Goal: Check status: Check status

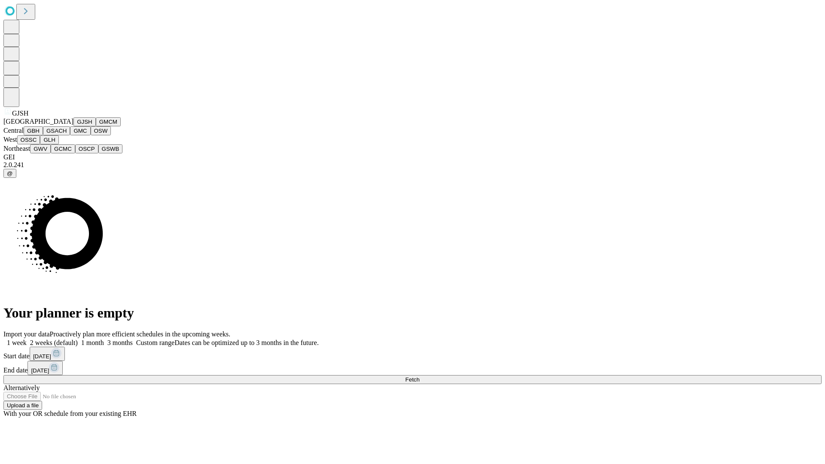
click at [73, 126] on button "GJSH" at bounding box center [84, 121] width 22 height 9
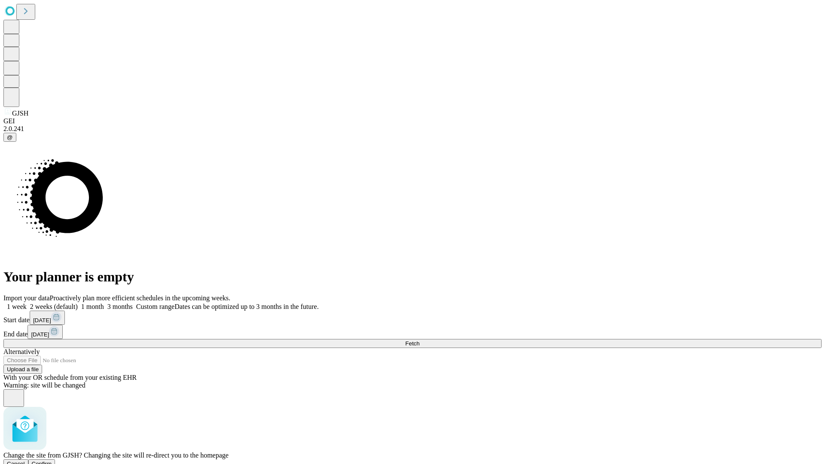
click at [52, 460] on span "Confirm" at bounding box center [42, 463] width 20 height 6
click at [78, 303] on label "2 weeks (default)" at bounding box center [52, 306] width 51 height 7
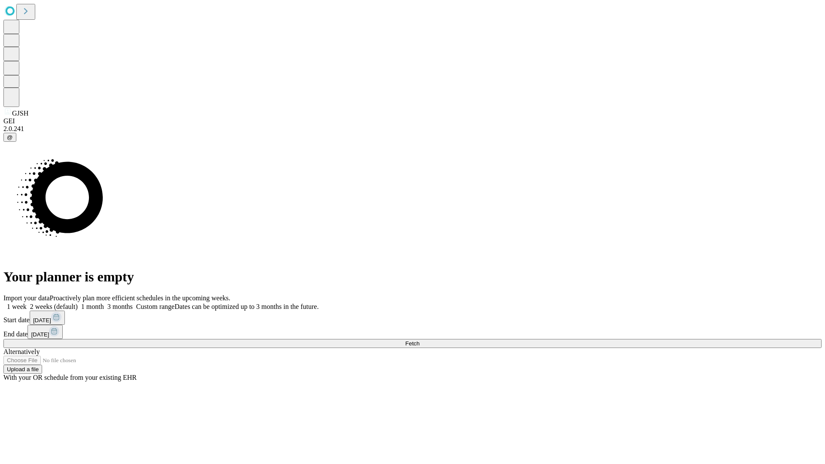
click at [419, 340] on span "Fetch" at bounding box center [412, 343] width 14 height 6
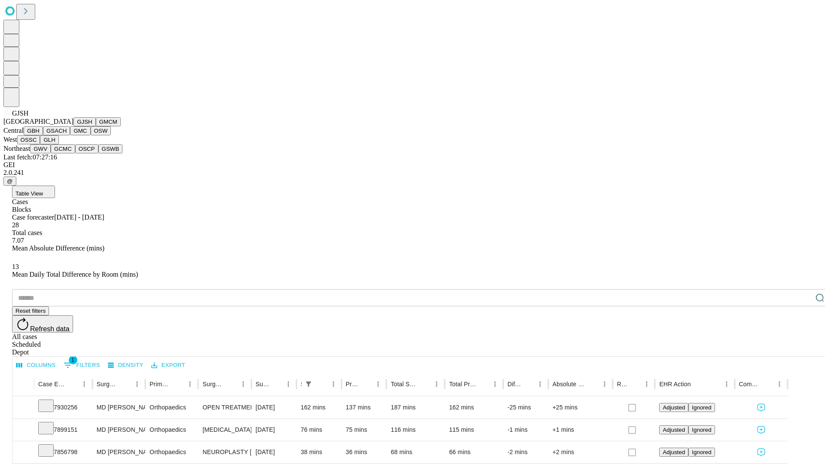
click at [96, 126] on button "GMCM" at bounding box center [108, 121] width 25 height 9
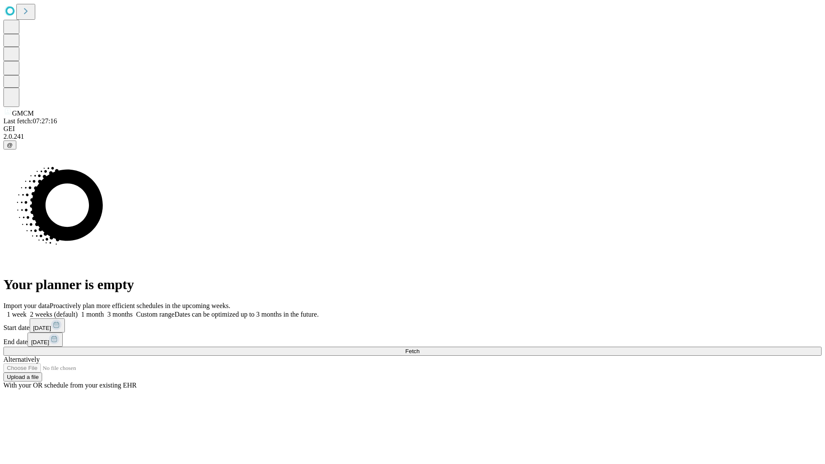
click at [78, 311] on label "2 weeks (default)" at bounding box center [52, 314] width 51 height 7
click at [419, 348] on span "Fetch" at bounding box center [412, 351] width 14 height 6
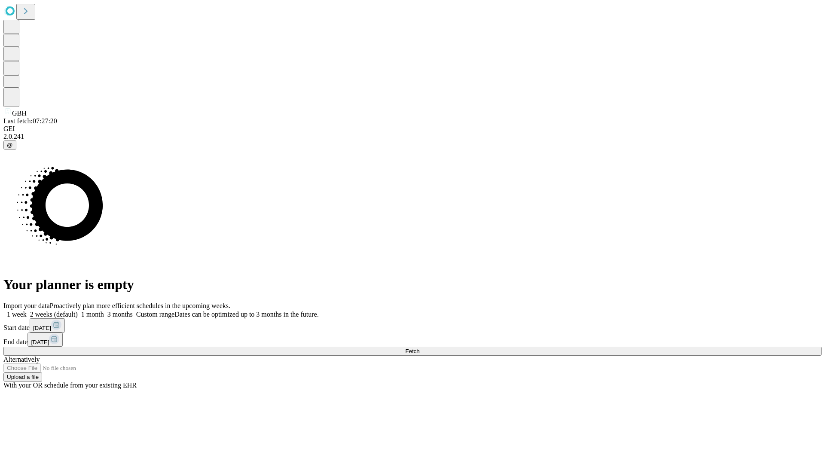
click at [78, 311] on label "2 weeks (default)" at bounding box center [52, 314] width 51 height 7
click at [419, 348] on span "Fetch" at bounding box center [412, 351] width 14 height 6
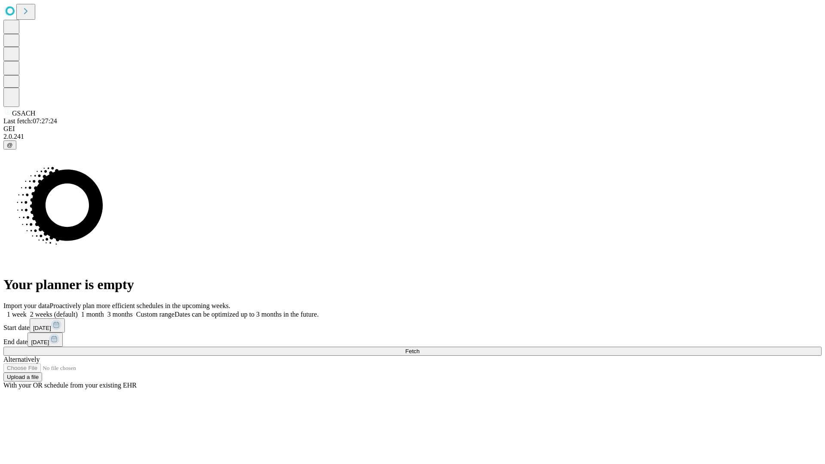
click at [78, 311] on label "2 weeks (default)" at bounding box center [52, 314] width 51 height 7
click at [419, 348] on span "Fetch" at bounding box center [412, 351] width 14 height 6
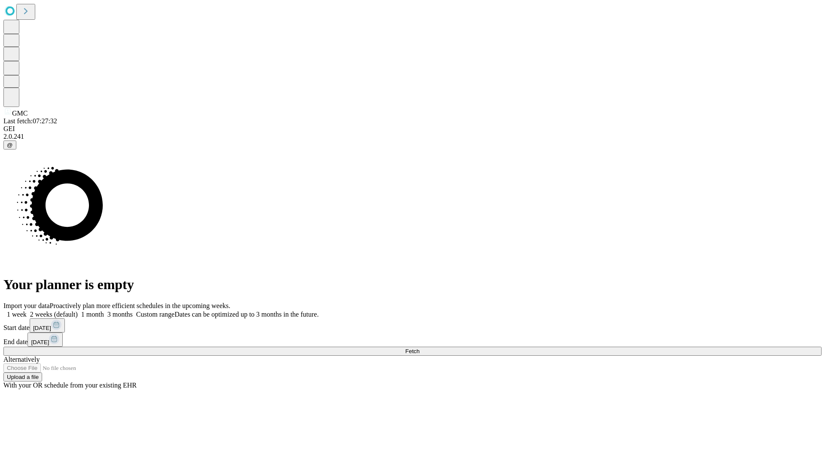
click at [78, 311] on label "2 weeks (default)" at bounding box center [52, 314] width 51 height 7
click at [419, 348] on span "Fetch" at bounding box center [412, 351] width 14 height 6
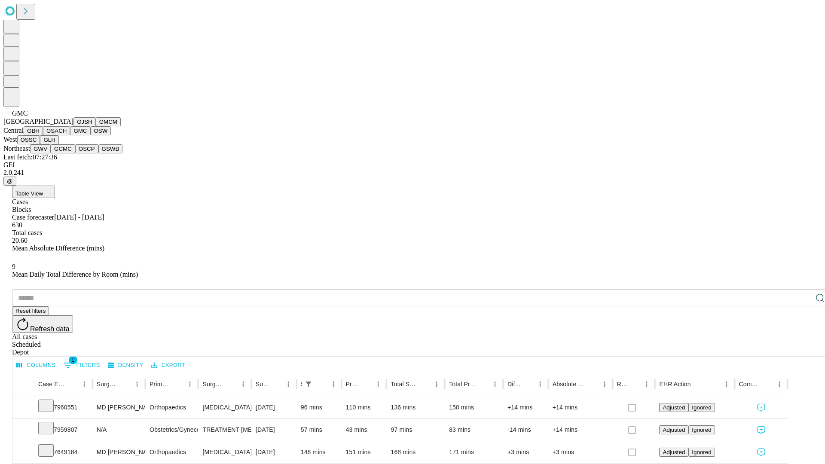
click at [91, 135] on button "OSW" at bounding box center [101, 130] width 21 height 9
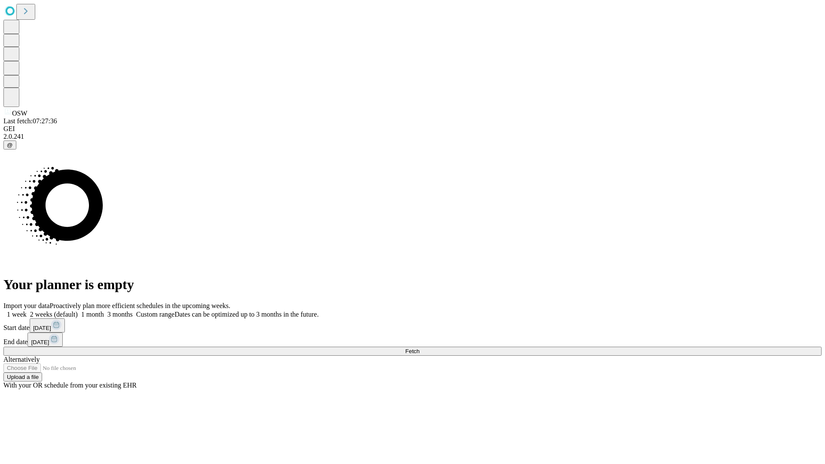
click at [78, 311] on label "2 weeks (default)" at bounding box center [52, 314] width 51 height 7
click at [419, 348] on span "Fetch" at bounding box center [412, 351] width 14 height 6
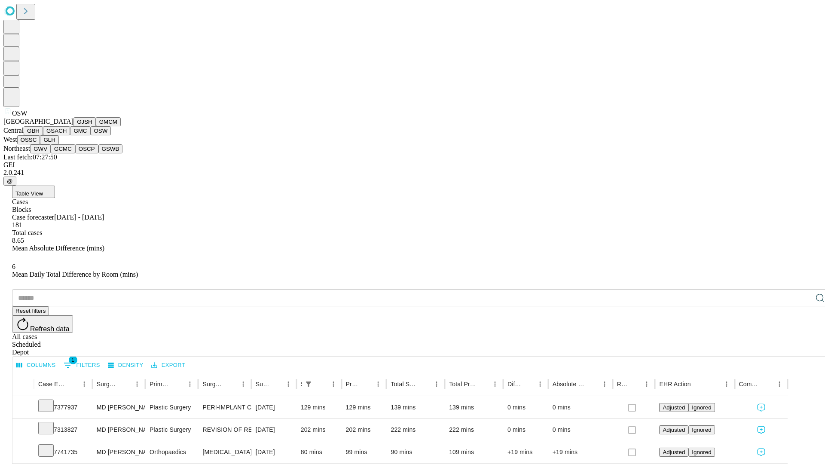
click at [40, 144] on button "OSSC" at bounding box center [28, 139] width 23 height 9
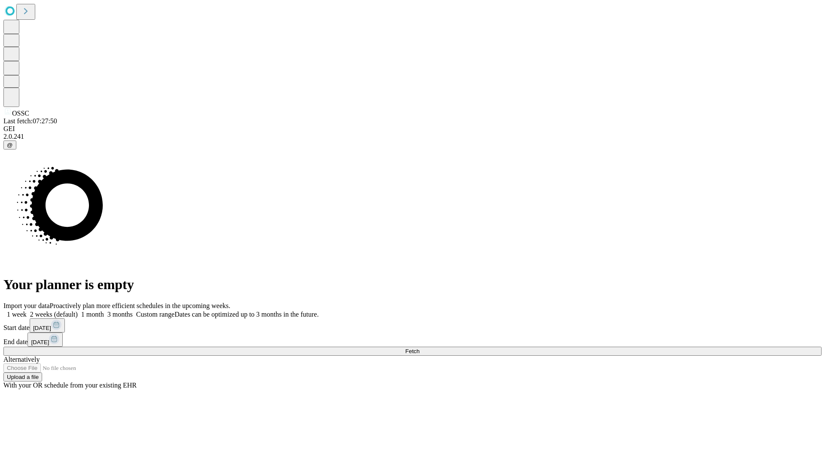
click at [78, 311] on label "2 weeks (default)" at bounding box center [52, 314] width 51 height 7
click at [419, 348] on span "Fetch" at bounding box center [412, 351] width 14 height 6
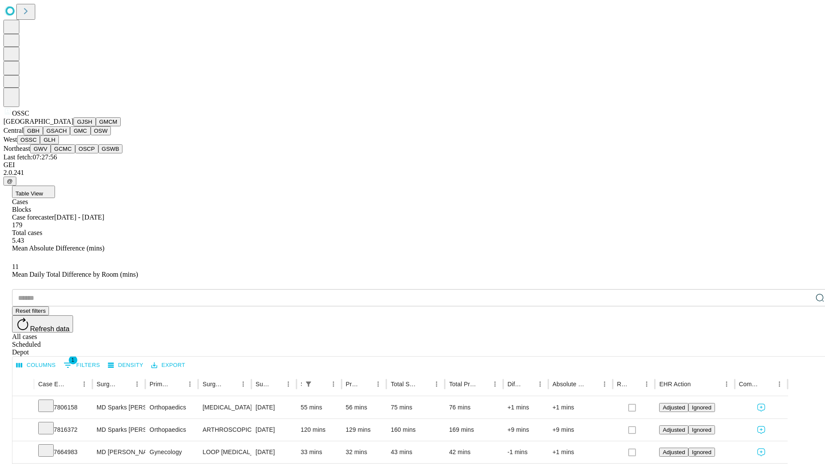
click at [58, 144] on button "GLH" at bounding box center [49, 139] width 18 height 9
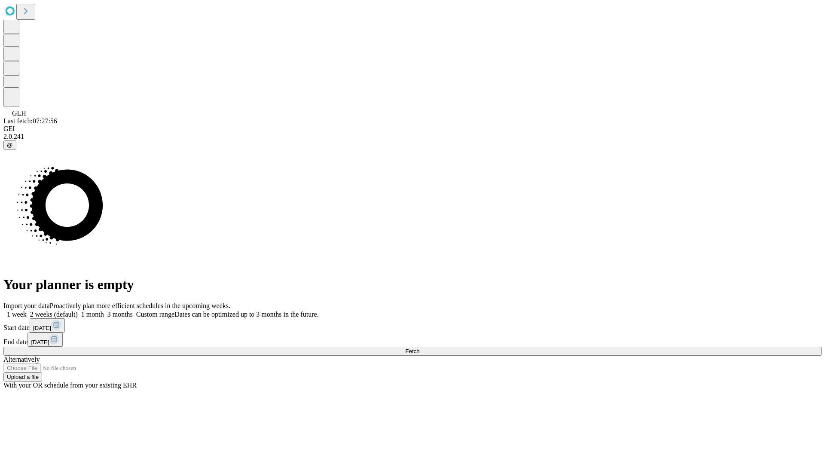
click at [78, 311] on label "2 weeks (default)" at bounding box center [52, 314] width 51 height 7
click at [419, 348] on span "Fetch" at bounding box center [412, 351] width 14 height 6
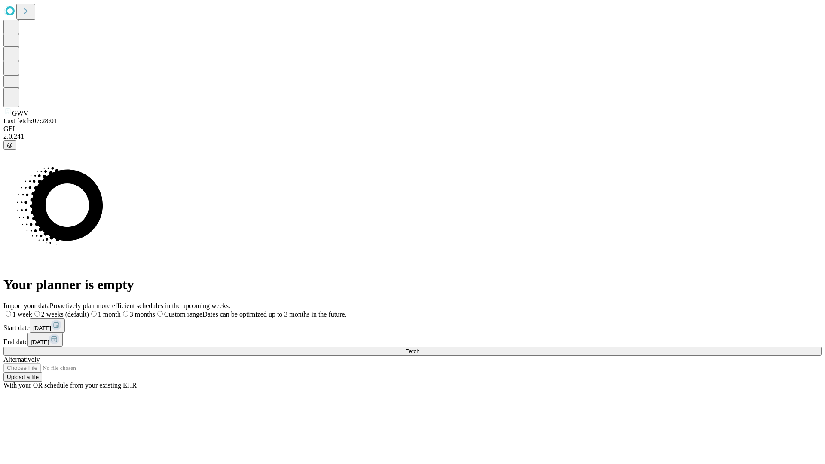
click at [89, 311] on label "2 weeks (default)" at bounding box center [60, 314] width 57 height 7
click at [419, 348] on span "Fetch" at bounding box center [412, 351] width 14 height 6
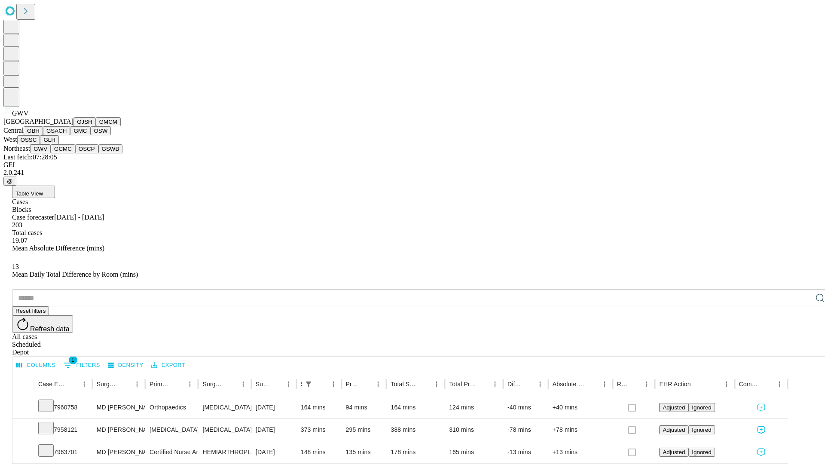
click at [67, 153] on button "GCMC" at bounding box center [63, 148] width 24 height 9
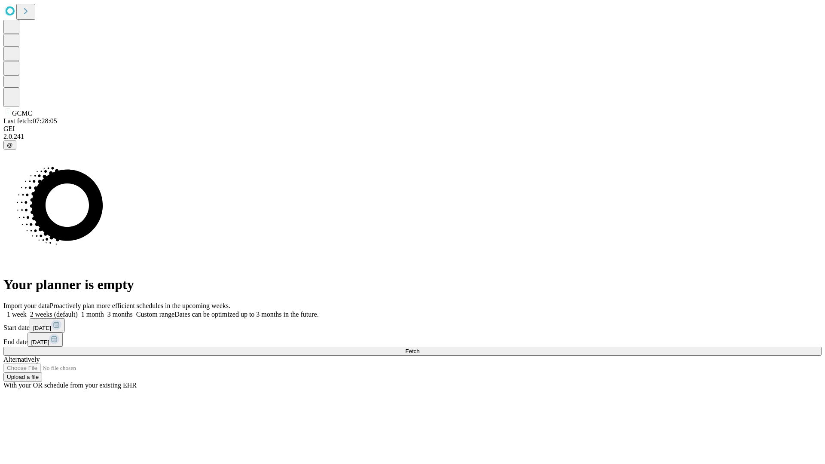
click at [419, 348] on span "Fetch" at bounding box center [412, 351] width 14 height 6
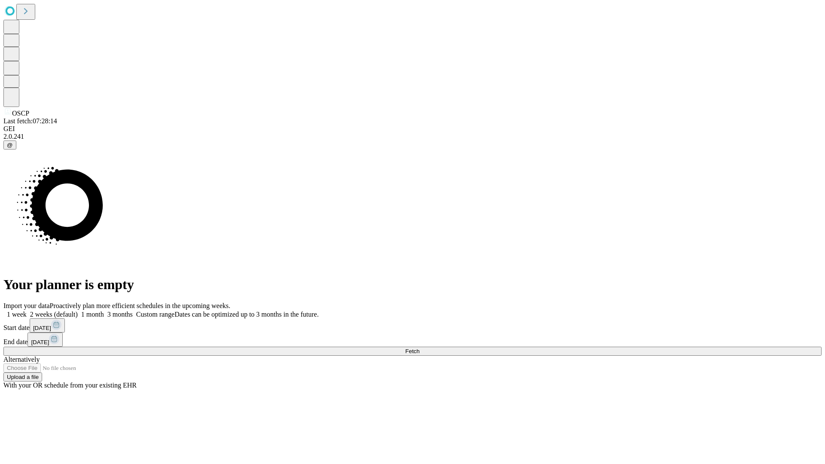
click at [78, 311] on label "2 weeks (default)" at bounding box center [52, 314] width 51 height 7
click at [419, 348] on span "Fetch" at bounding box center [412, 351] width 14 height 6
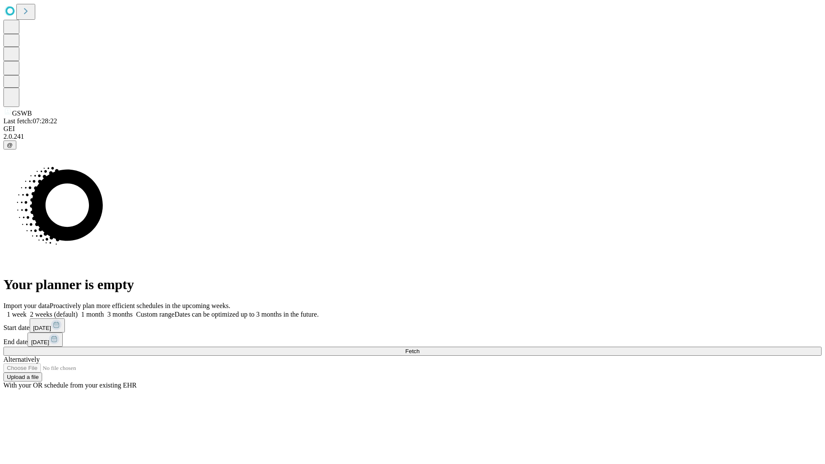
click at [78, 311] on label "2 weeks (default)" at bounding box center [52, 314] width 51 height 7
click at [419, 348] on span "Fetch" at bounding box center [412, 351] width 14 height 6
